Goal: Task Accomplishment & Management: Use online tool/utility

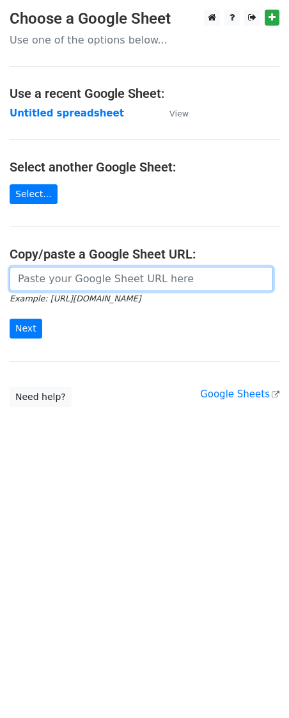
click at [84, 271] on input "url" at bounding box center [142, 279] width 264 height 24
paste input "[URL][DOMAIN_NAME]"
type input "[URL][DOMAIN_NAME]"
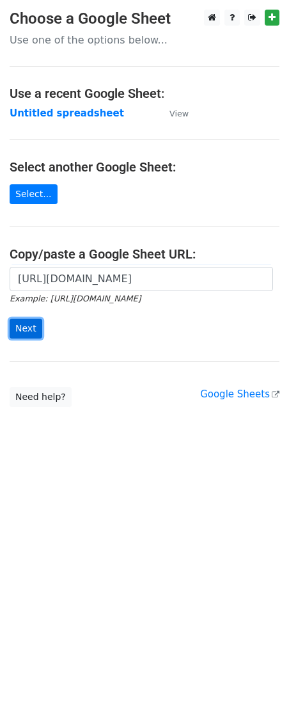
click at [18, 330] on input "Next" at bounding box center [26, 329] width 33 height 20
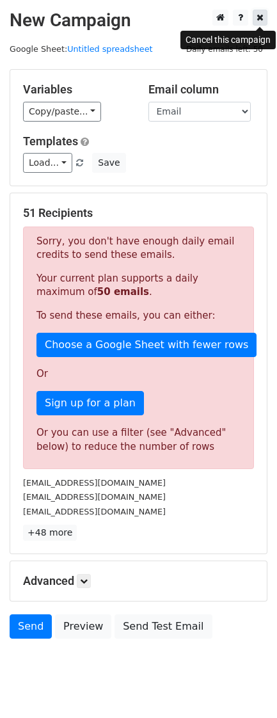
click at [257, 17] on icon at bounding box center [260, 17] width 7 height 9
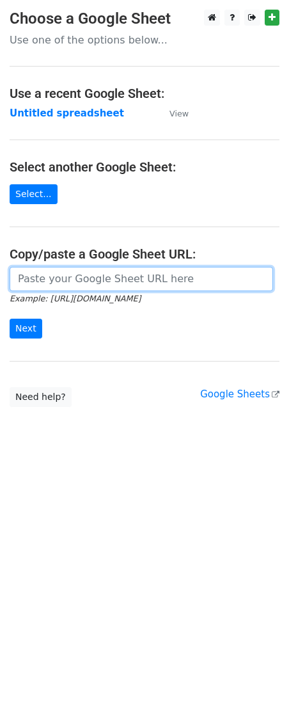
click at [113, 281] on input "url" at bounding box center [142, 279] width 264 height 24
paste input "[URL][DOMAIN_NAME]"
type input "[URL][DOMAIN_NAME]"
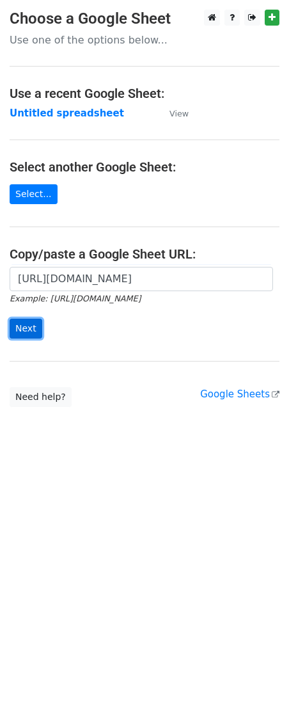
scroll to position [0, 0]
click at [24, 336] on input "Next" at bounding box center [26, 329] width 33 height 20
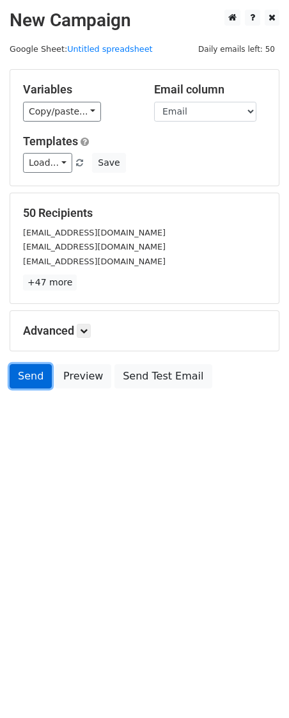
click at [15, 379] on link "Send" at bounding box center [31, 376] width 42 height 24
